Goal: Transaction & Acquisition: Purchase product/service

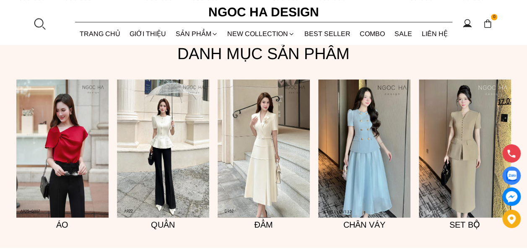
scroll to position [595, 0]
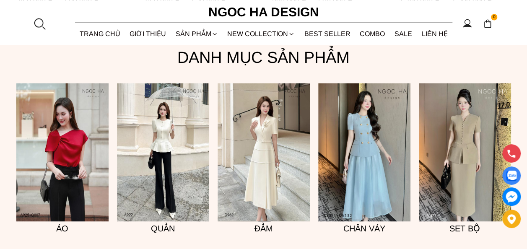
click at [160, 128] on img at bounding box center [163, 152] width 92 height 138
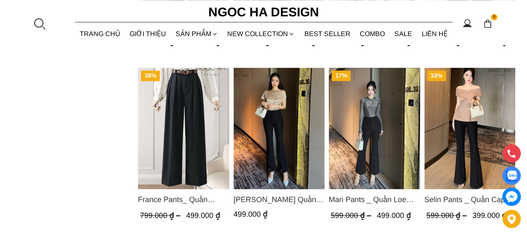
scroll to position [51, 0]
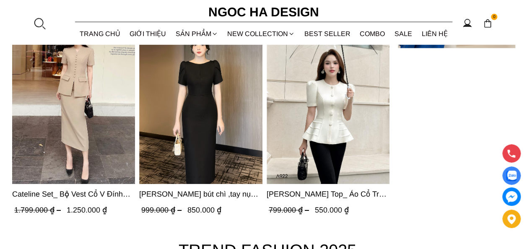
scroll to position [2770, 0]
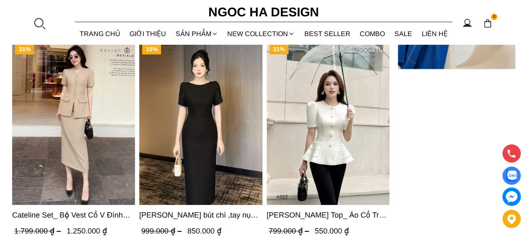
click at [349, 111] on img "Product image - Ellie Top_ Áo Cổ Tròn Tùng May Gân Nổi Màu Kem A922" at bounding box center [327, 123] width 123 height 164
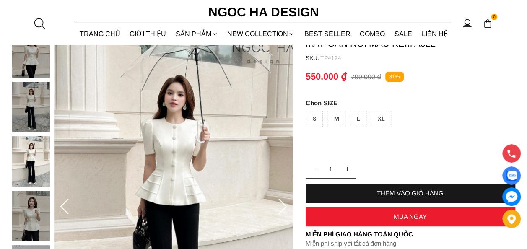
scroll to position [68, 0]
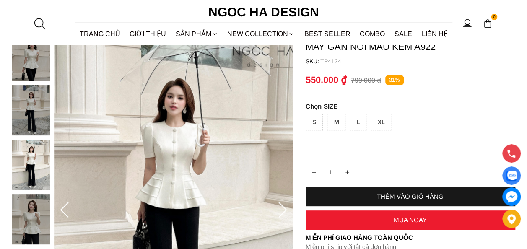
click at [278, 206] on icon at bounding box center [282, 210] width 17 height 17
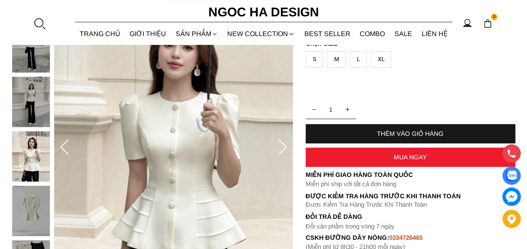
scroll to position [141, 0]
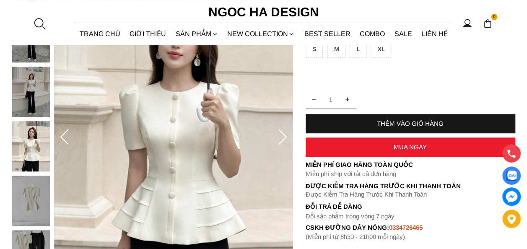
click at [276, 135] on icon at bounding box center [282, 137] width 17 height 17
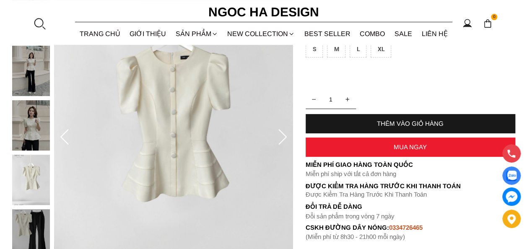
click at [276, 135] on icon at bounding box center [282, 137] width 17 height 17
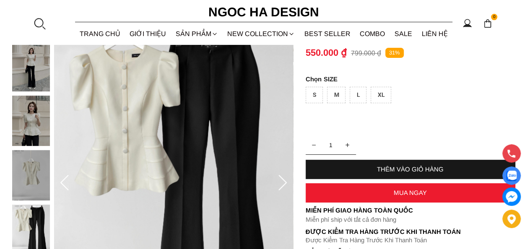
scroll to position [91, 0]
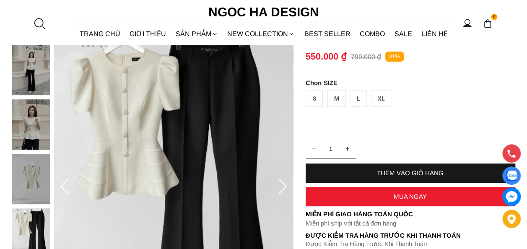
click at [275, 185] on icon at bounding box center [282, 186] width 17 height 17
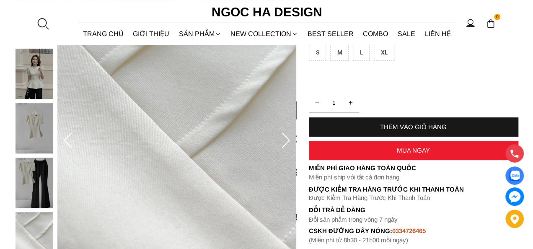
scroll to position [113, 0]
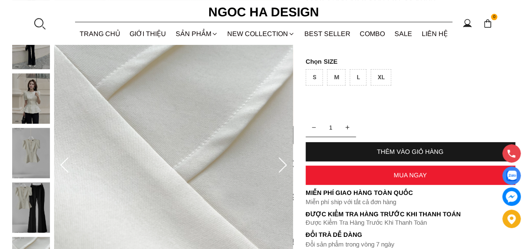
click at [272, 167] on img at bounding box center [173, 166] width 239 height 360
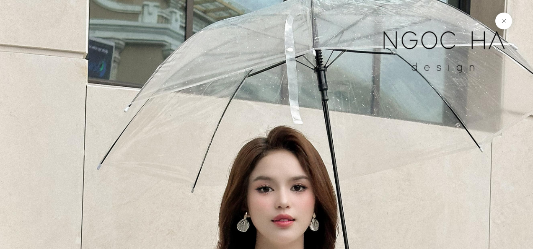
scroll to position [4391, 0]
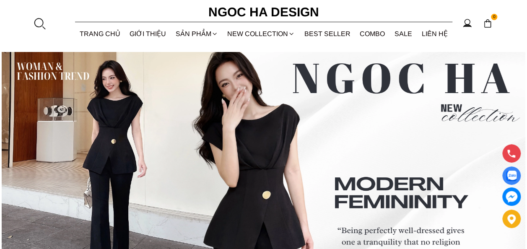
scroll to position [3028, 0]
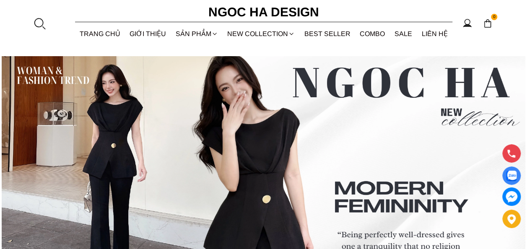
click at [122, 154] on img at bounding box center [263, 187] width 523 height 262
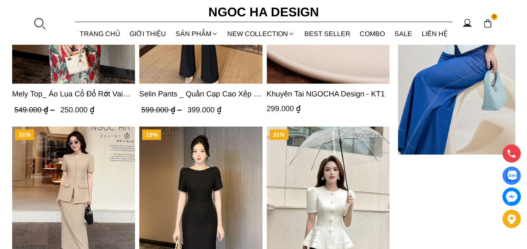
scroll to position [2677, 0]
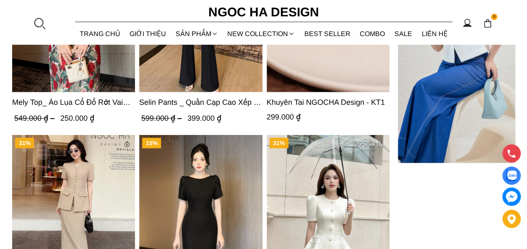
click at [194, 221] on img "Product image - Alice Dress_Đầm bút chì ,tay nụ hồng ,bồng đầu tay màu đen D727" at bounding box center [201, 217] width 123 height 164
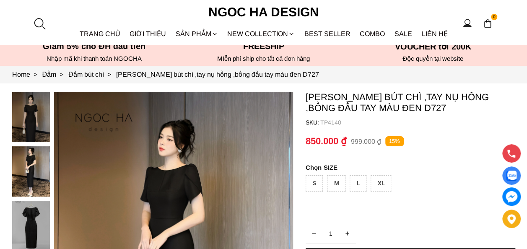
scroll to position [3, 0]
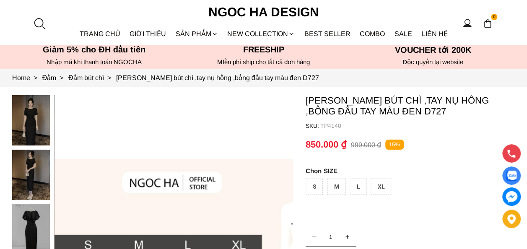
drag, startPoint x: 508, startPoint y: 1, endPoint x: 238, endPoint y: 130, distance: 298.9
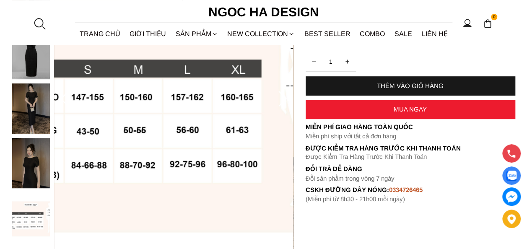
scroll to position [182, 0]
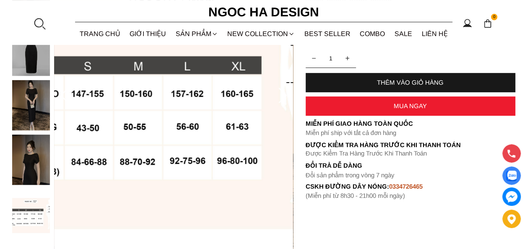
click at [33, 153] on img at bounding box center [31, 159] width 38 height 50
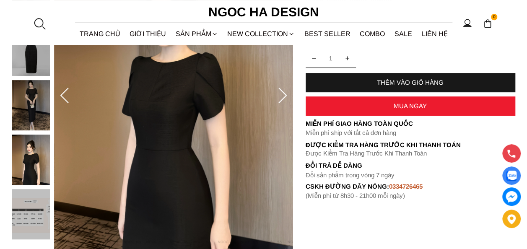
click at [28, 105] on img at bounding box center [31, 105] width 38 height 50
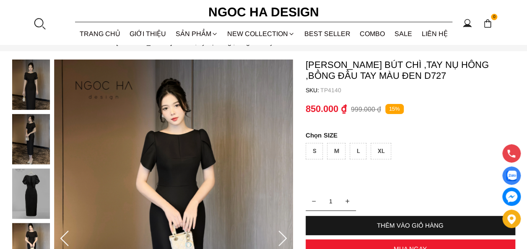
scroll to position [42, 0]
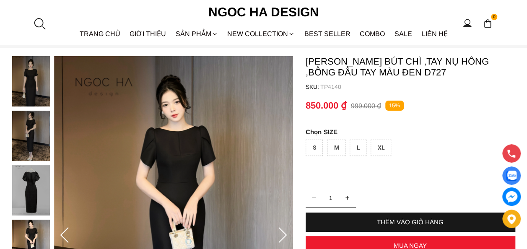
click at [30, 121] on div at bounding box center [33, 219] width 42 height 327
click at [30, 124] on img at bounding box center [31, 136] width 38 height 50
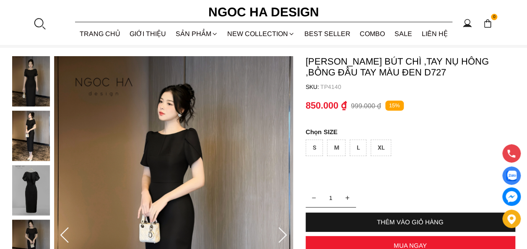
click at [26, 75] on img at bounding box center [31, 81] width 38 height 50
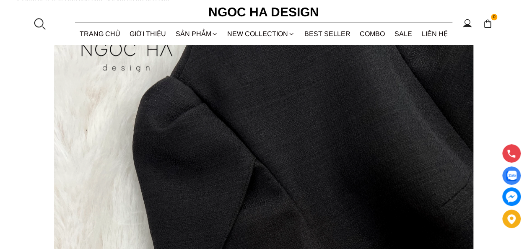
scroll to position [1058, 0]
